Goal: Find specific page/section

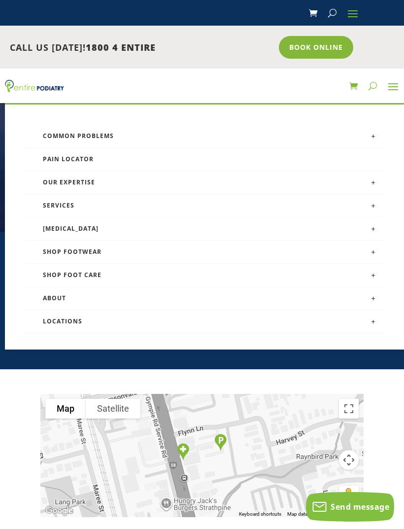
click at [58, 298] on link "About" at bounding box center [204, 298] width 359 height 23
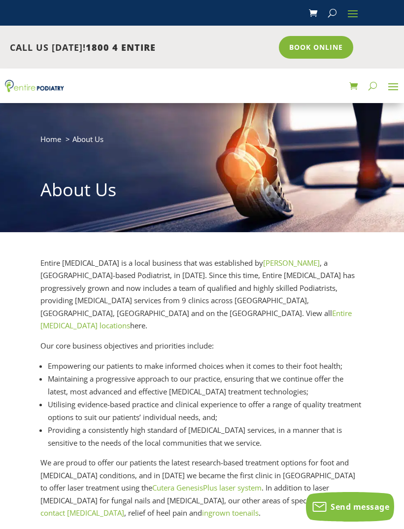
click at [397, 83] on span at bounding box center [393, 86] width 16 height 16
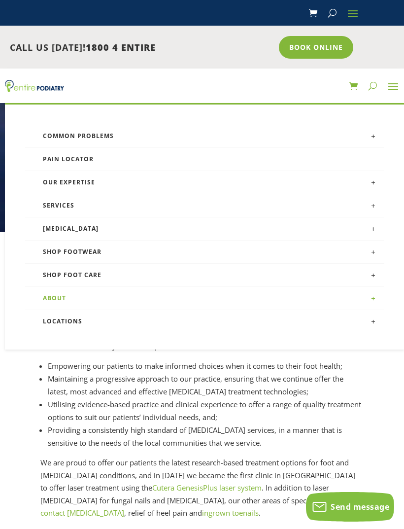
click at [372, 202] on link at bounding box center [374, 205] width 22 height 22
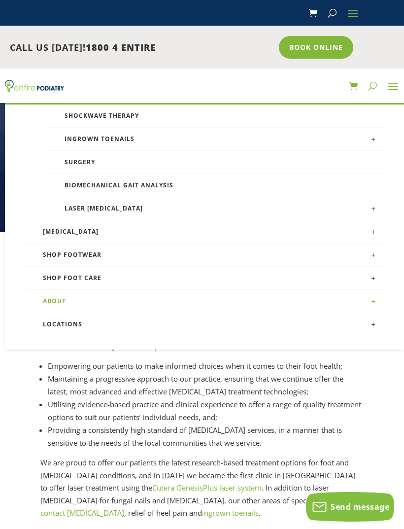
scroll to position [160, 0]
click at [389, 94] on span at bounding box center [393, 86] width 16 height 16
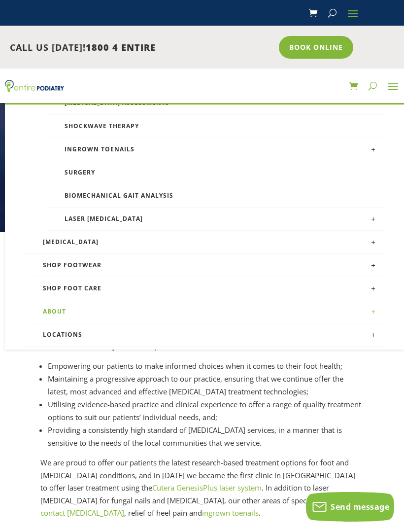
scroll to position [0, 0]
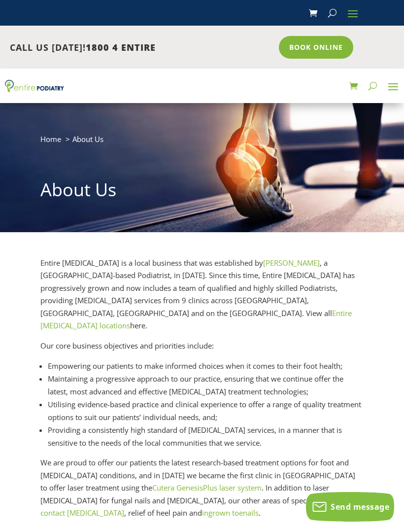
click at [389, 91] on span at bounding box center [393, 86] width 16 height 16
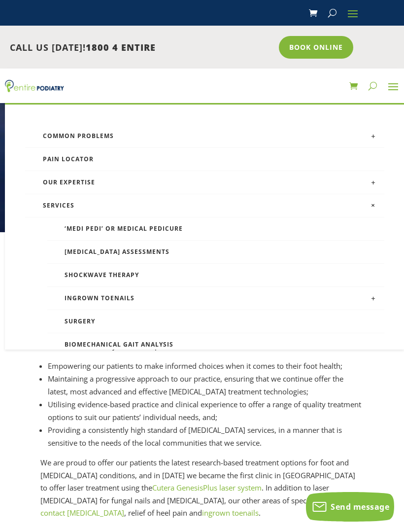
click at [389, 89] on span at bounding box center [393, 86] width 16 height 16
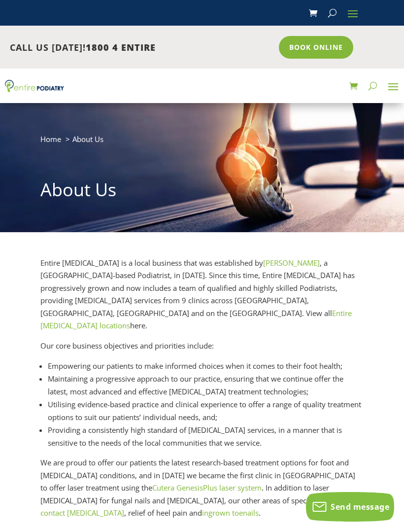
click at [395, 81] on span at bounding box center [393, 86] width 16 height 16
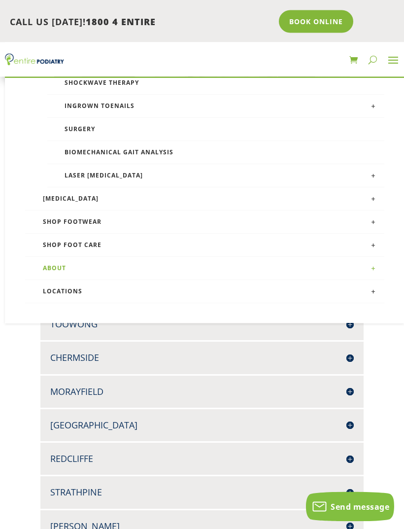
scroll to position [747, 0]
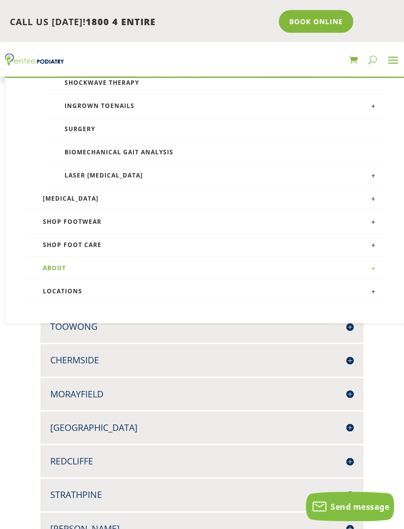
click at [348, 489] on h4 "Strathpine" at bounding box center [201, 495] width 303 height 12
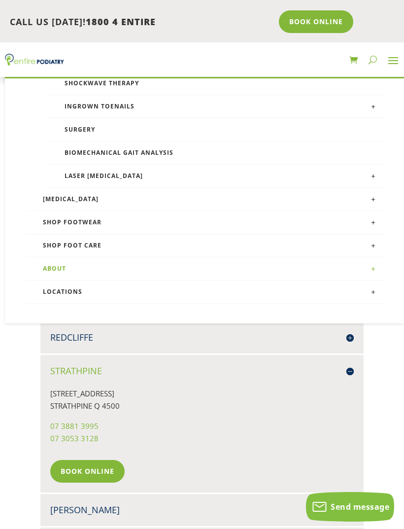
scroll to position [870, 0]
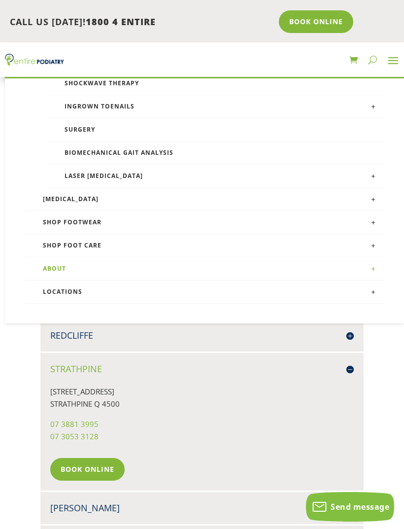
click at [99, 458] on link "Book Online" at bounding box center [87, 469] width 74 height 23
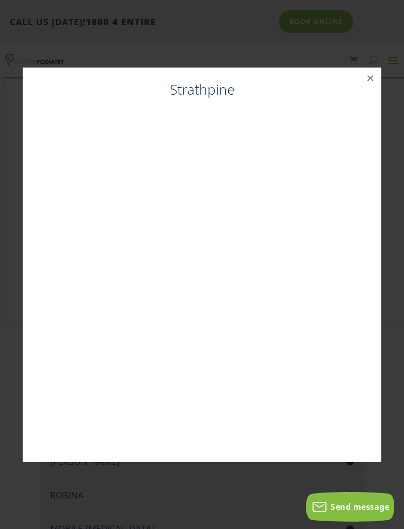
scroll to position [919, 0]
click at [371, 101] on div "Strathpine ×" at bounding box center [202, 264] width 358 height 394
click at [376, 89] on button "×" at bounding box center [371, 78] width 22 height 22
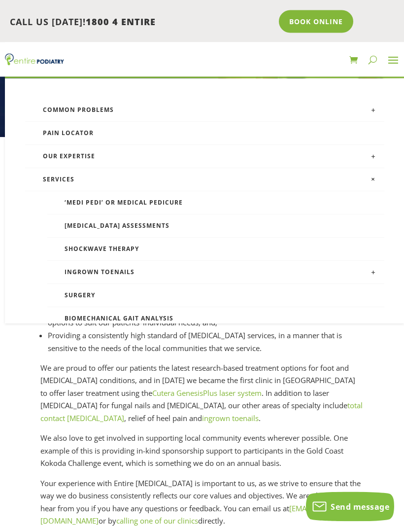
scroll to position [0, 0]
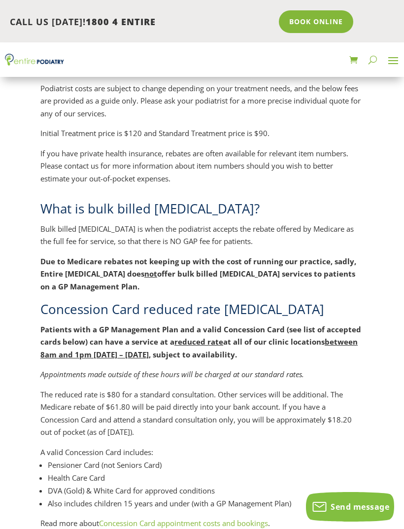
scroll to position [383, 0]
